Goal: Task Accomplishment & Management: Manage account settings

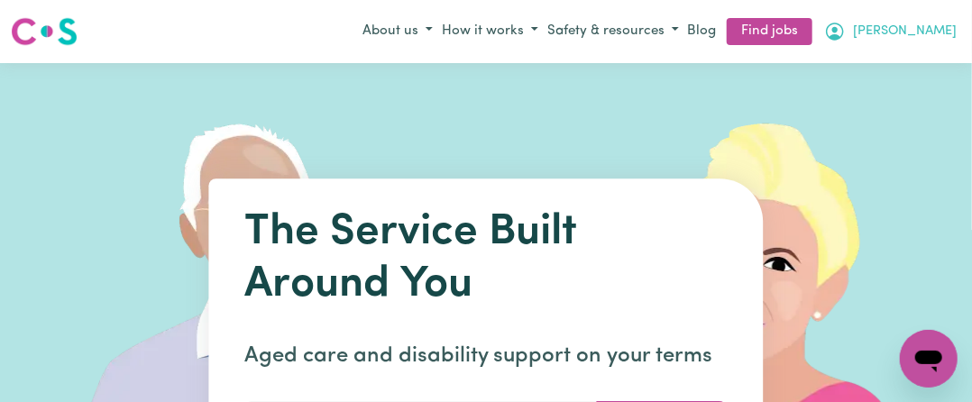
click at [946, 30] on button "[PERSON_NAME]" at bounding box center [891, 31] width 142 height 31
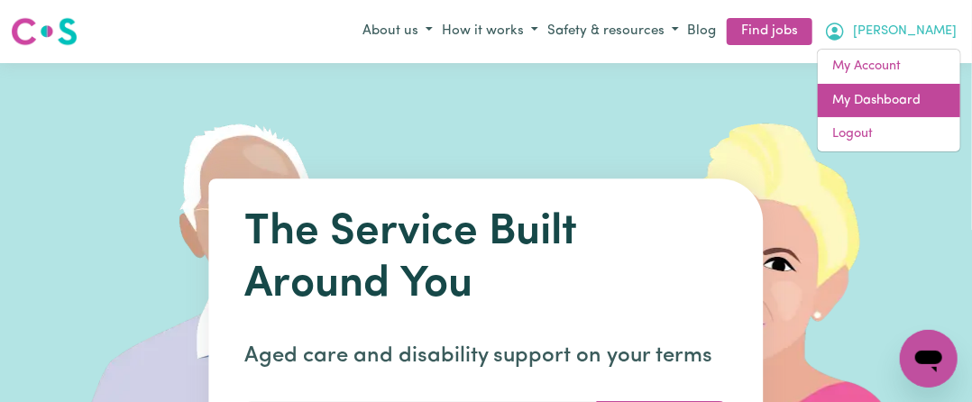
click at [873, 105] on link "My Dashboard" at bounding box center [889, 101] width 142 height 34
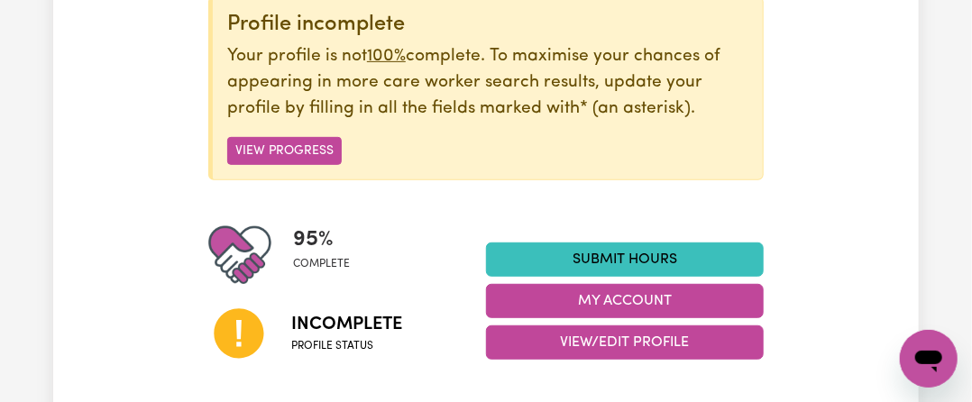
scroll to position [271, 0]
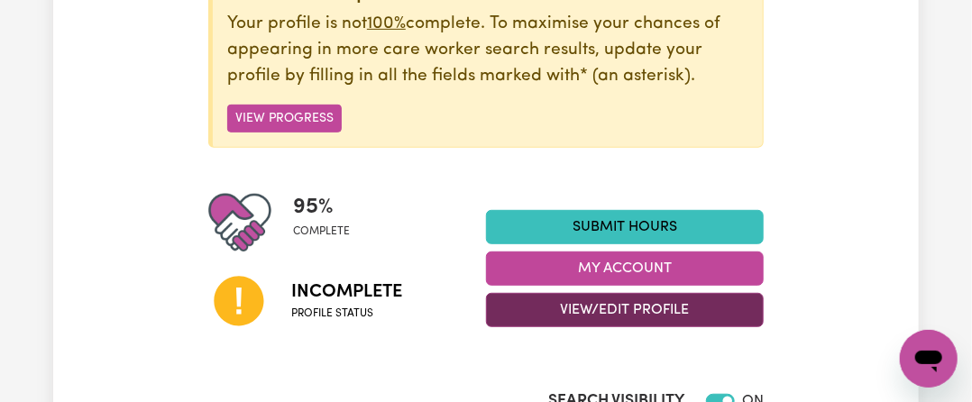
click at [652, 313] on button "View/Edit Profile" at bounding box center [625, 310] width 278 height 34
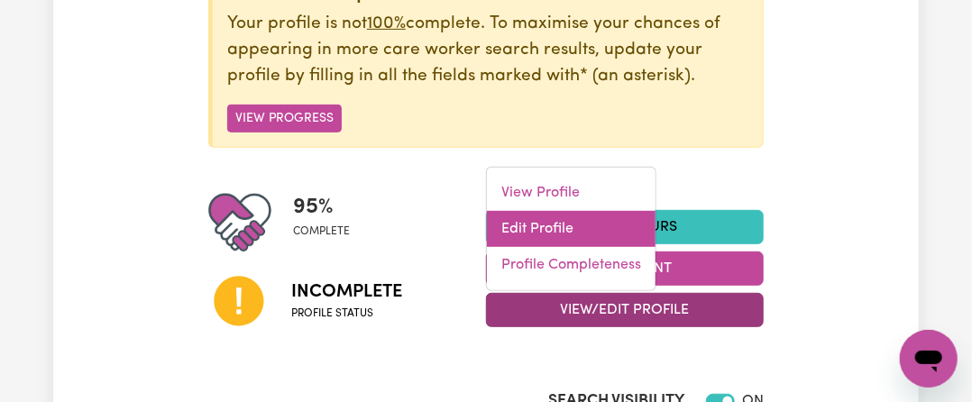
click at [563, 232] on link "Edit Profile" at bounding box center [571, 229] width 169 height 36
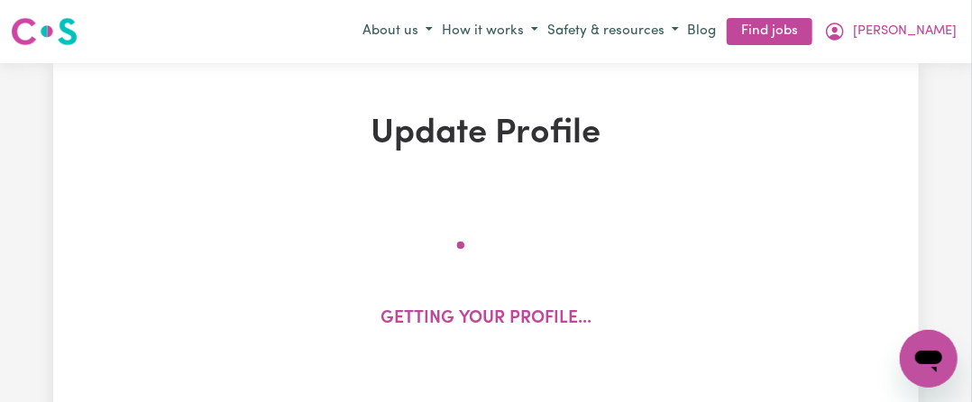
select select "[DEMOGRAPHIC_DATA]"
select select "Australian PR"
select select "Studying a healthcare related degree or qualification"
select select "46"
select select "56"
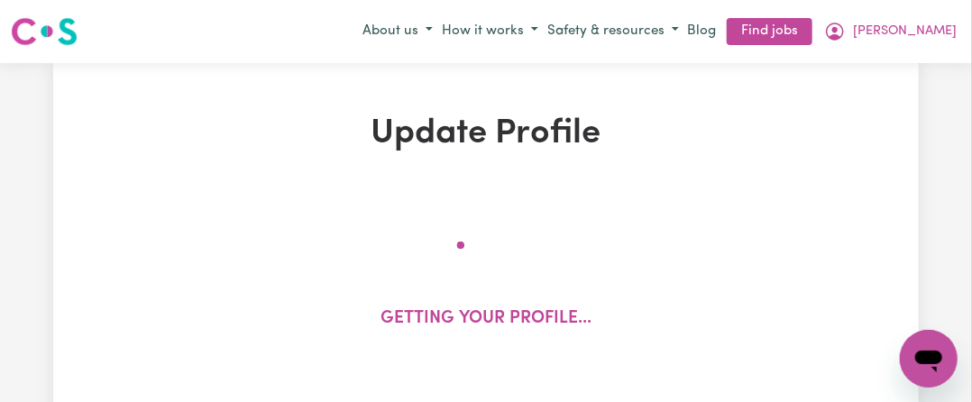
select select "70"
select select "90"
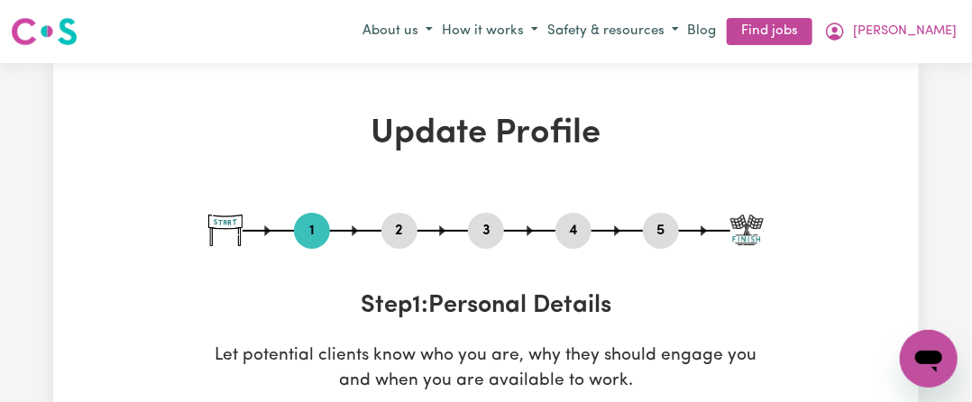
click at [405, 240] on button "2" at bounding box center [399, 230] width 36 height 23
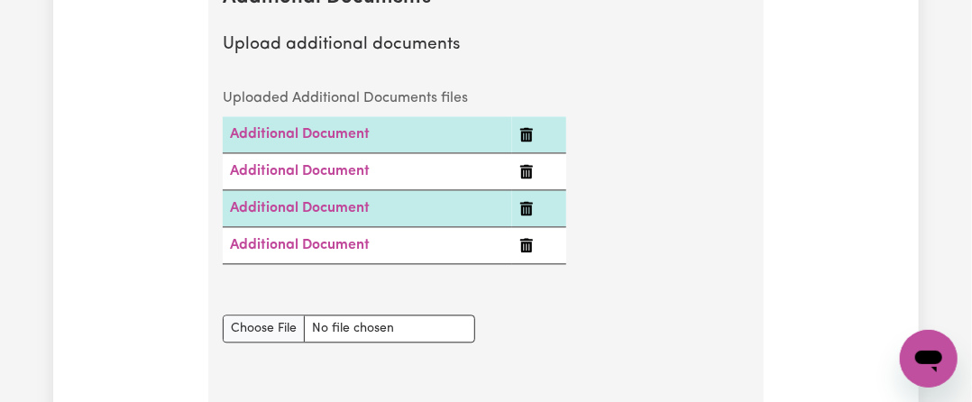
scroll to position [3877, 0]
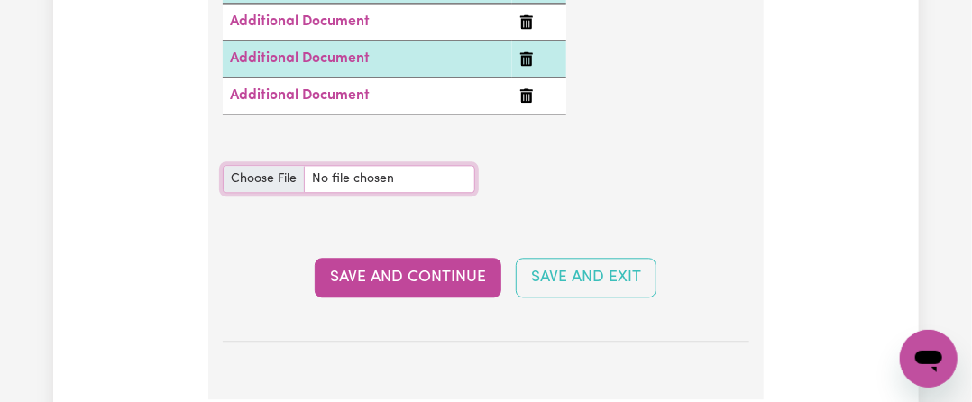
click at [279, 179] on input "Additional Documents document" at bounding box center [349, 179] width 252 height 28
type input "C:\fakepath\Kingnakorn_Polrit_Payslip_[DATE]_to_[PHONE_NUMBER].pdf"
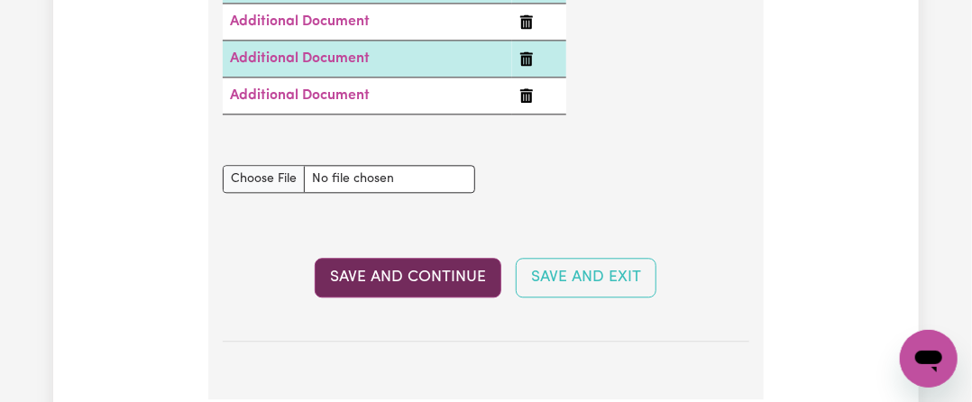
click at [452, 272] on button "Save and Continue" at bounding box center [408, 278] width 187 height 40
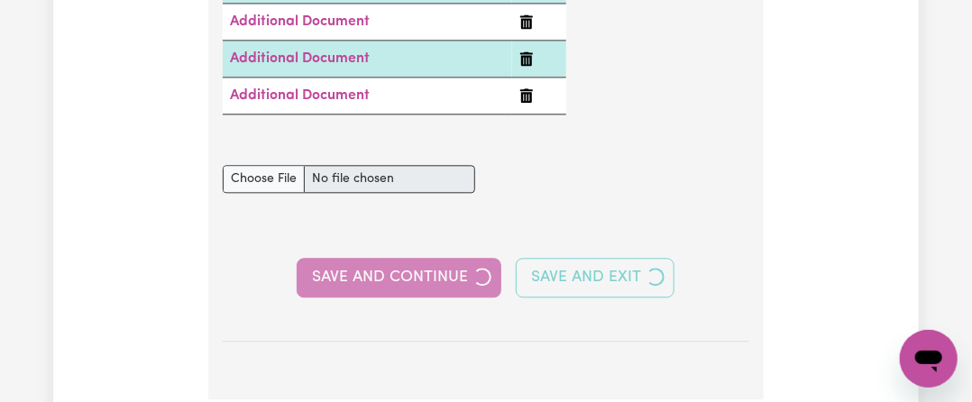
select select "2025"
select select "Certificate III (Individual Support)"
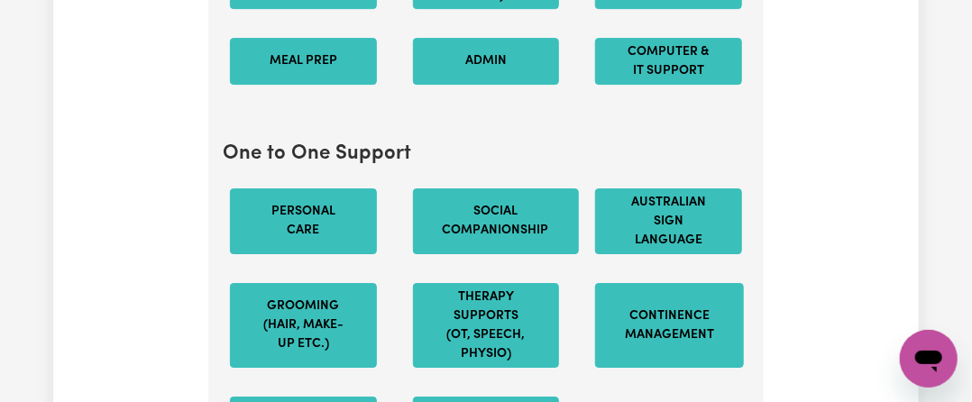
scroll to position [2254, 0]
